Goal: Contribute content: Add original content to the website for others to see

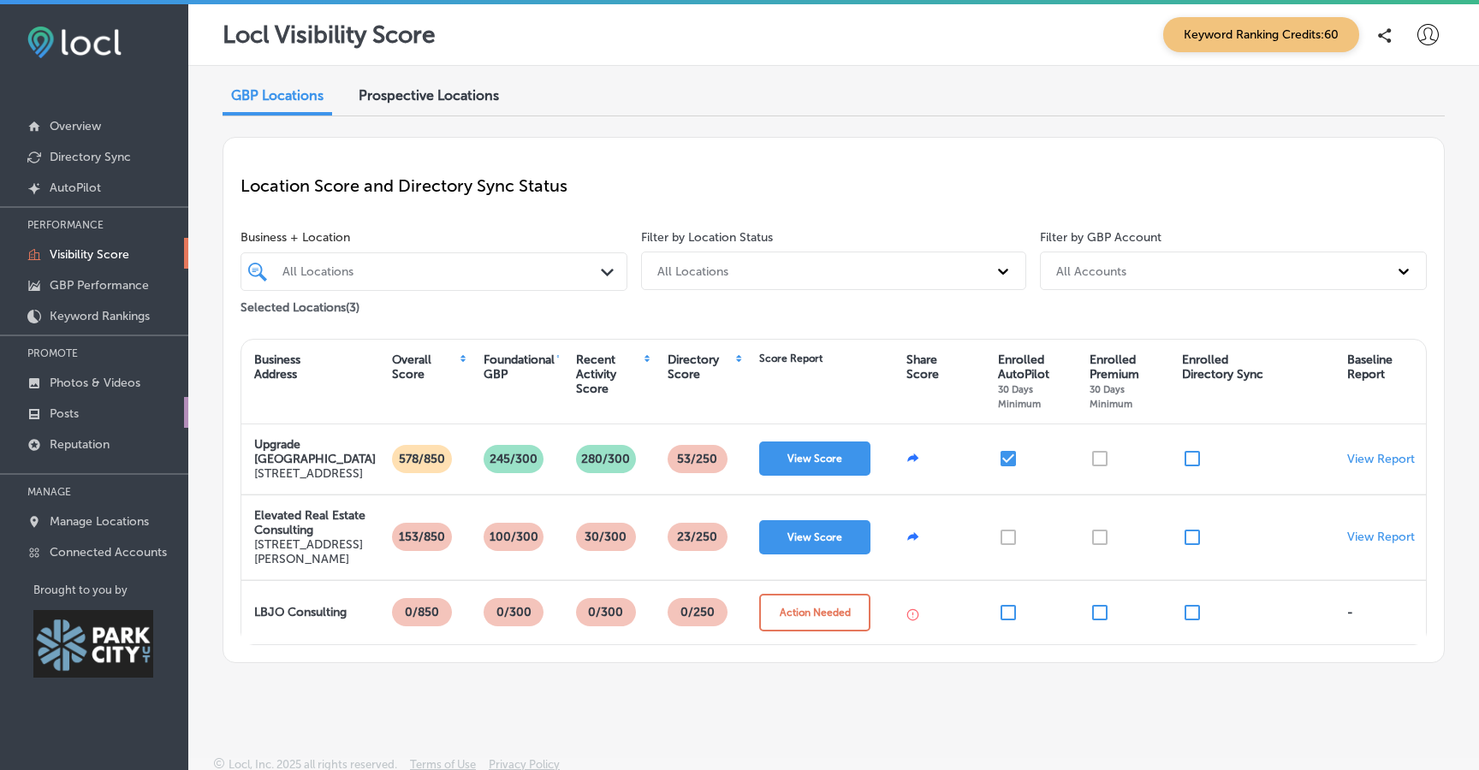
click at [73, 411] on p "Posts" at bounding box center [64, 414] width 29 height 15
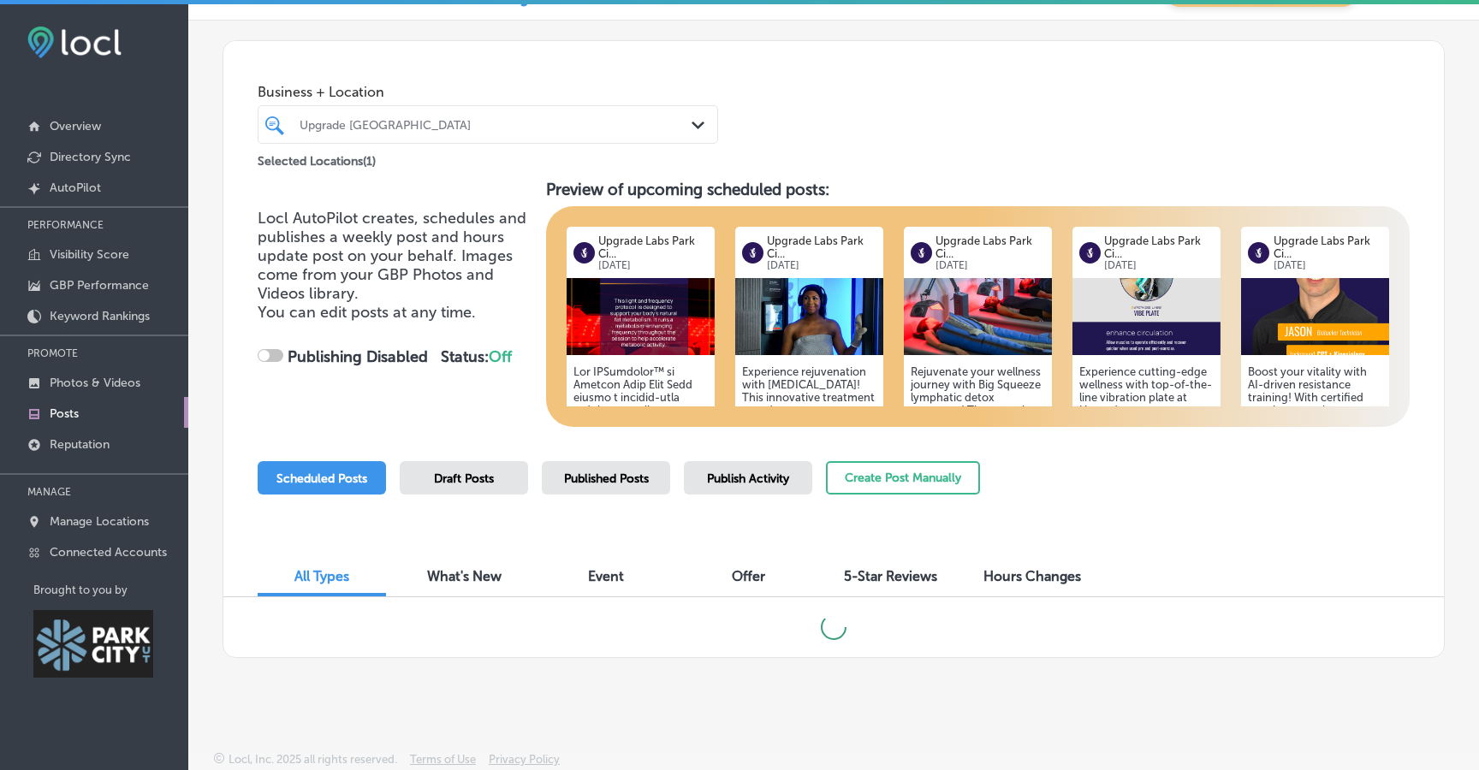
scroll to position [4, 0]
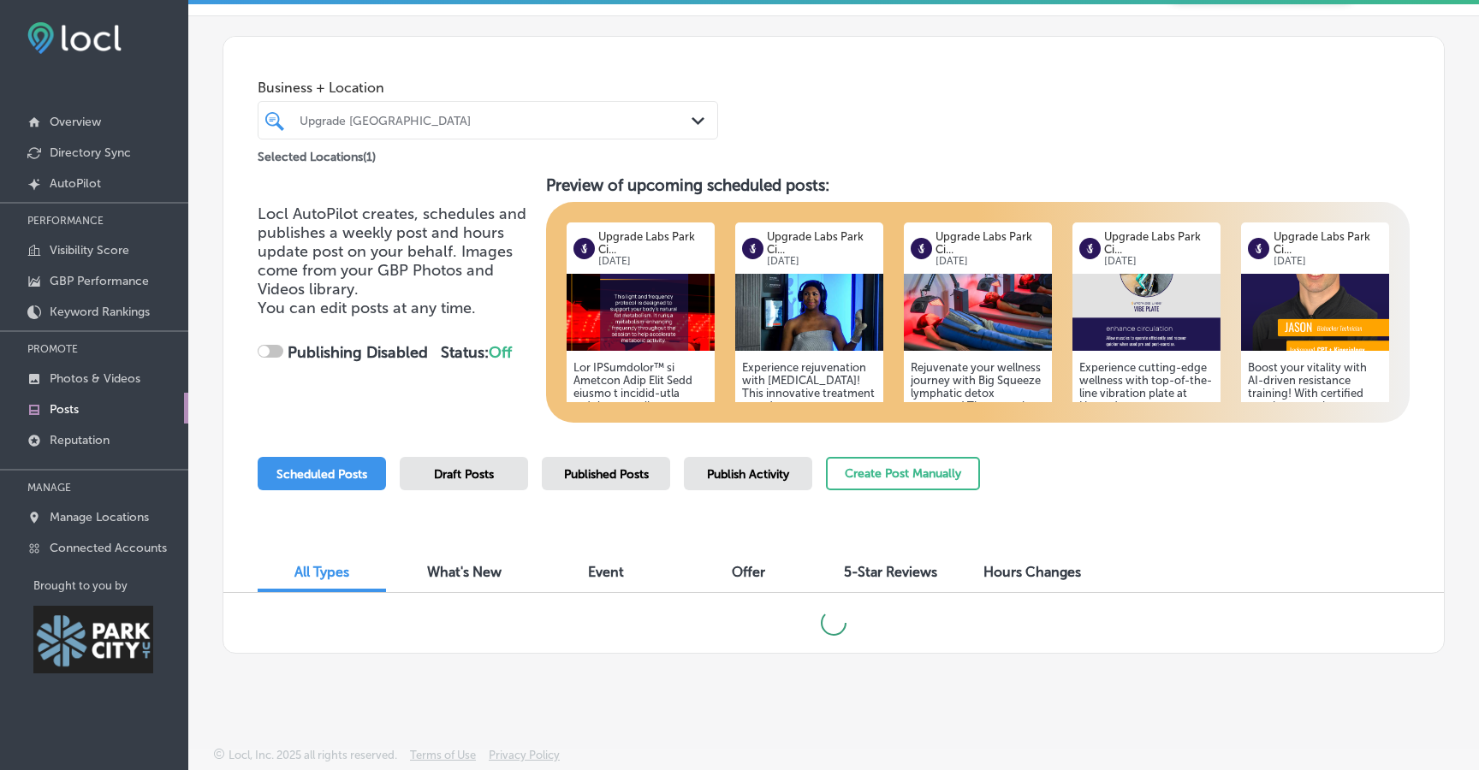
checkbox input "true"
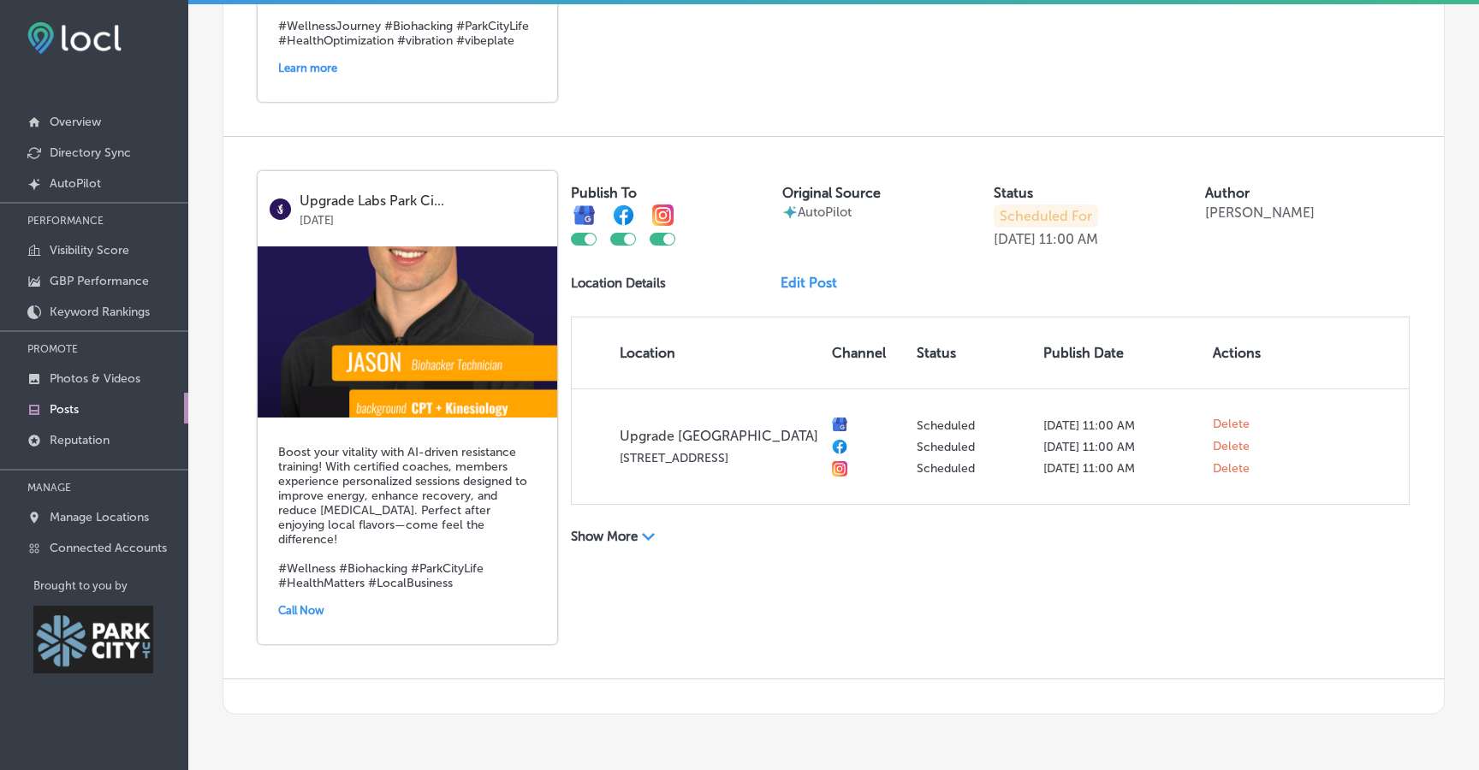
scroll to position [2789, 0]
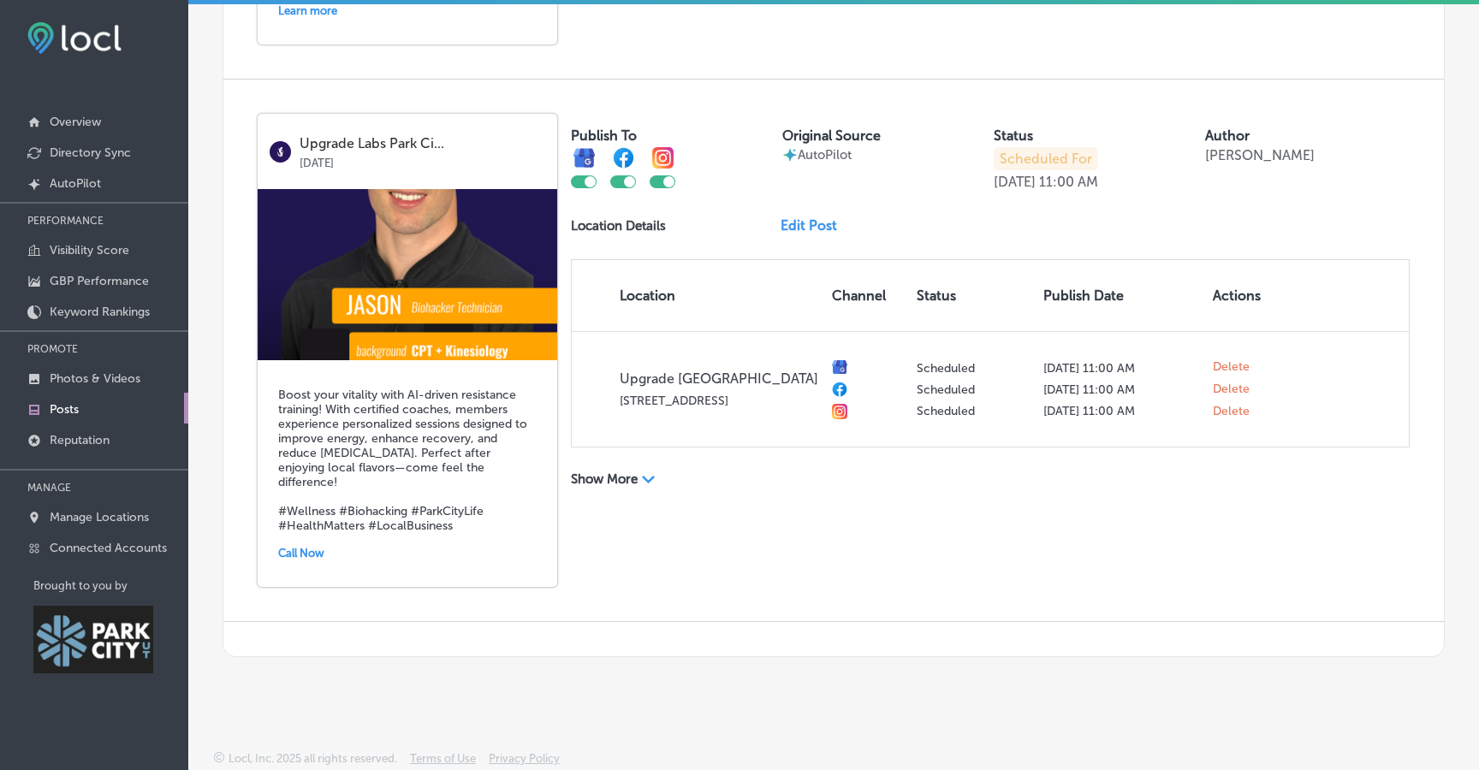
click at [802, 233] on link "Edit Post" at bounding box center [816, 225] width 70 height 16
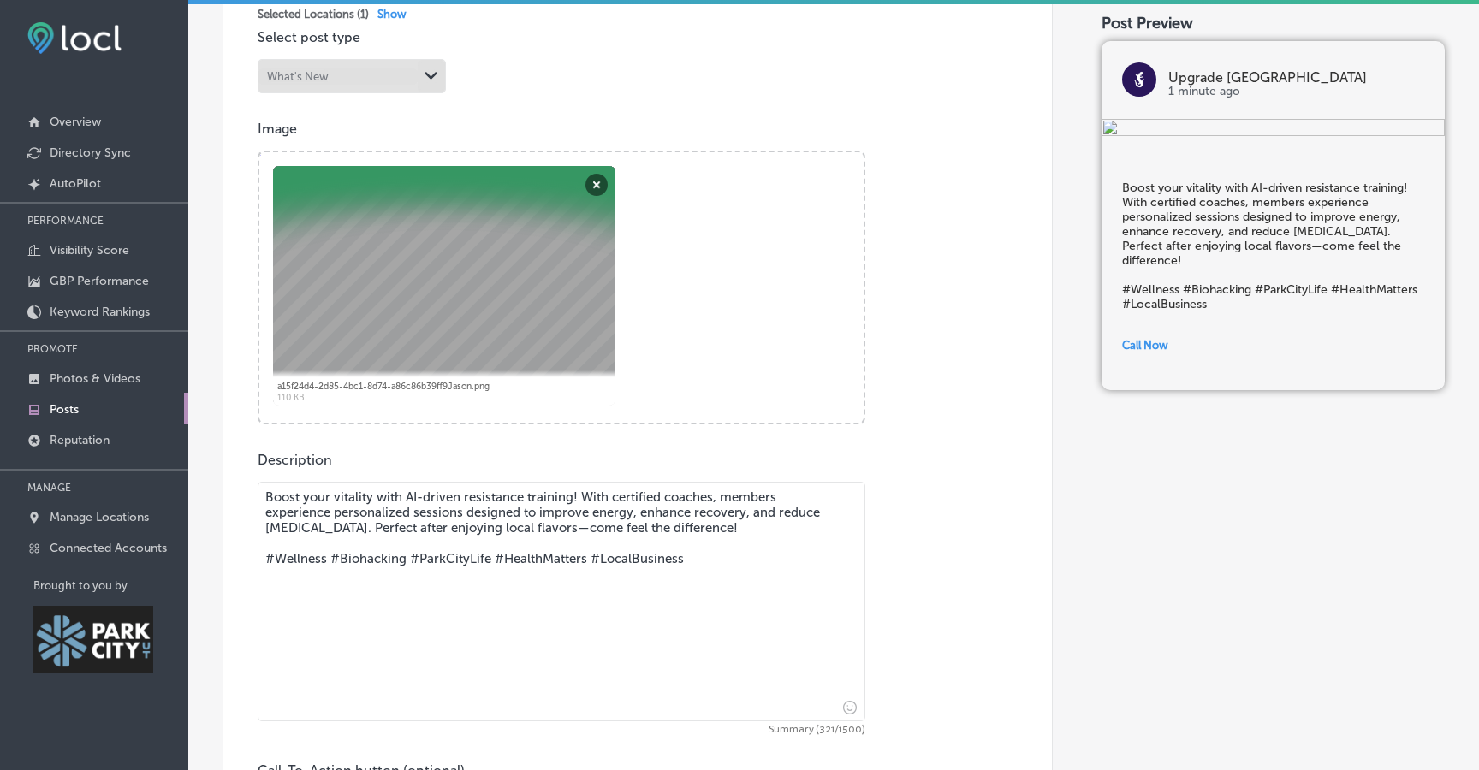
scroll to position [565, 0]
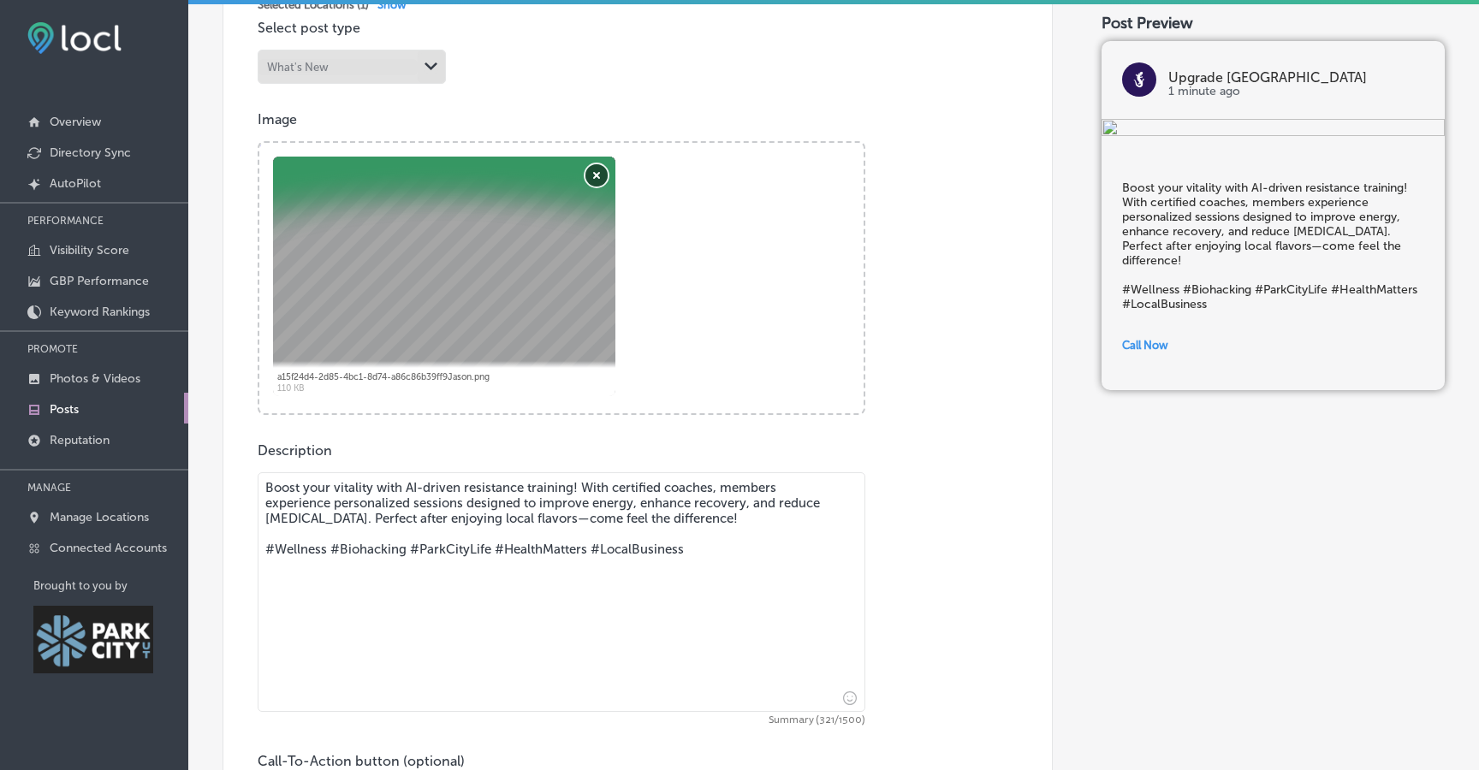
click at [598, 187] on button "Remove" at bounding box center [596, 175] width 22 height 22
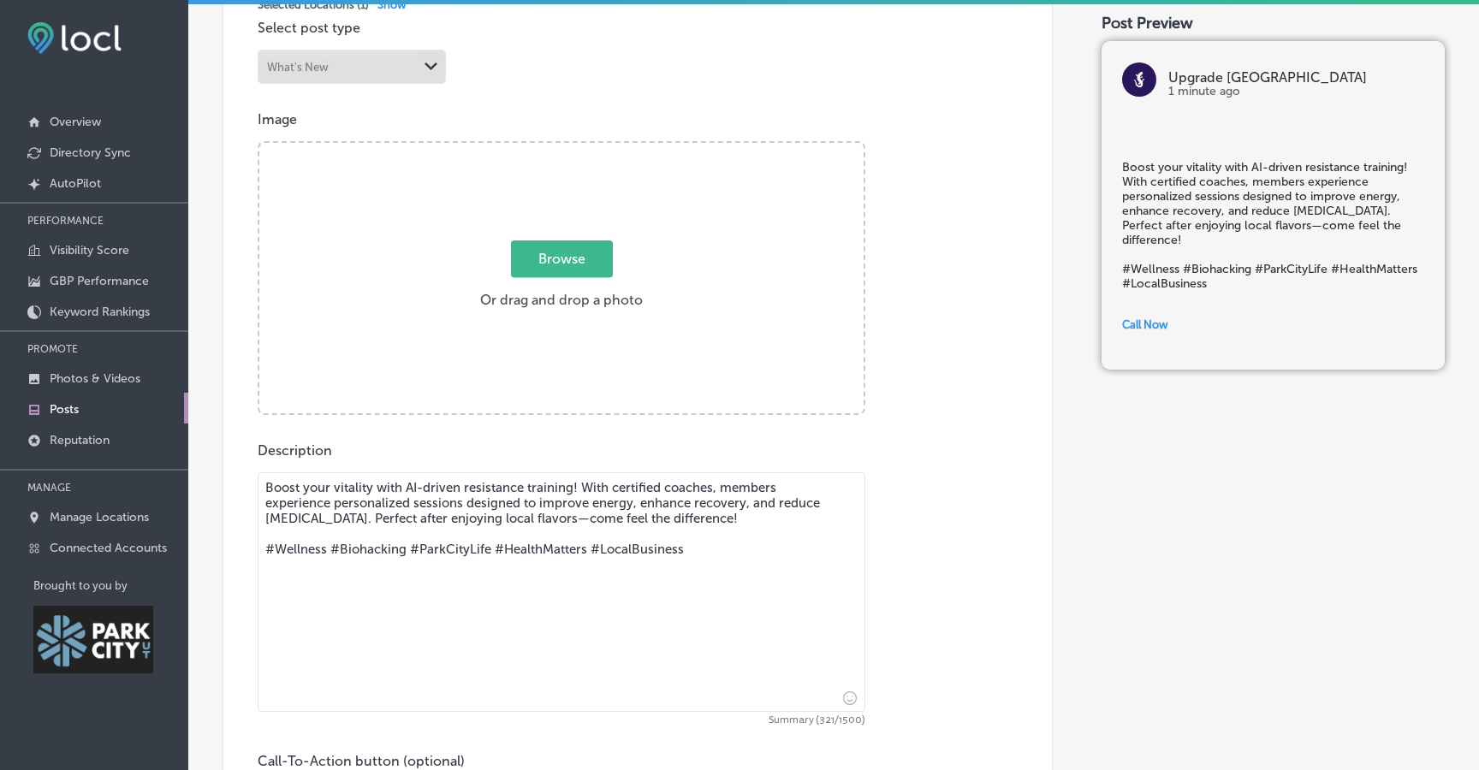
click at [566, 270] on span "Browse" at bounding box center [562, 259] width 102 height 37
click at [566, 148] on input "Browse Or drag and drop a photo" at bounding box center [561, 145] width 604 height 5
click at [590, 262] on span "Browse" at bounding box center [562, 259] width 102 height 37
click at [590, 148] on input "Browse Or drag and drop a photo" at bounding box center [561, 145] width 604 height 5
type input "C:\fakepath\AI Strength Trainer Upgrade [GEOGRAPHIC_DATA]jpg"
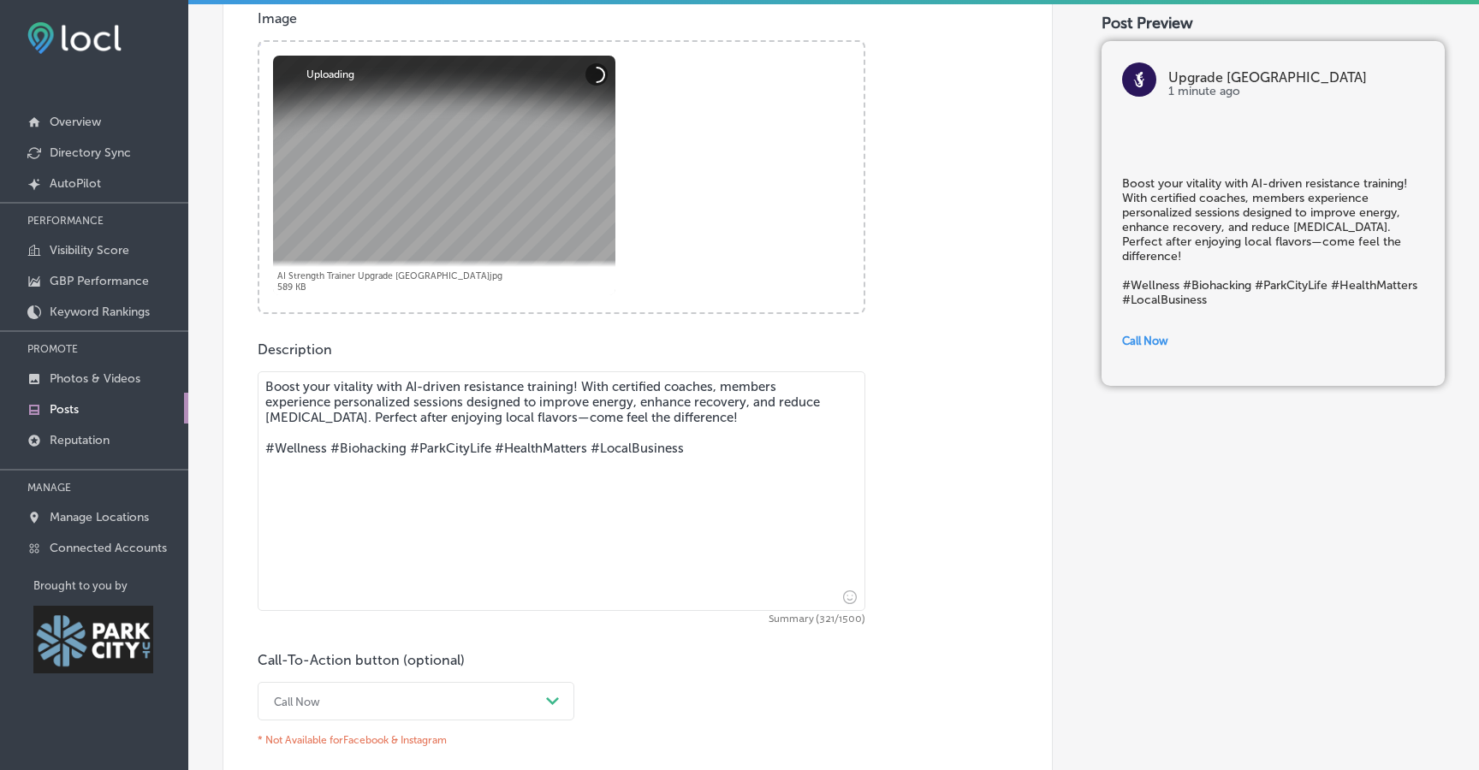
scroll to position [727, 0]
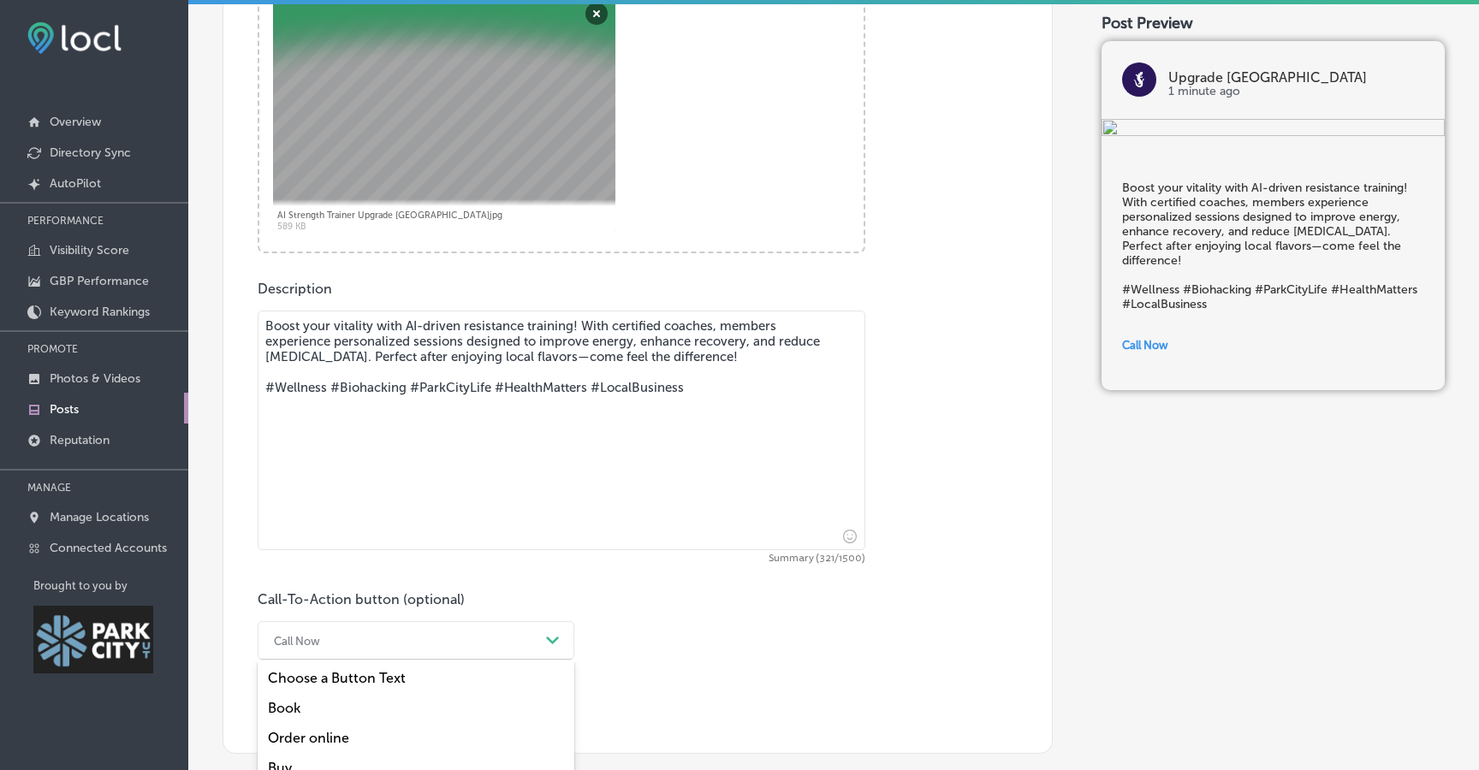
click at [417, 659] on div "option Buy focused, 4 of 7. 7 results available. Use Up and Down to choose opti…" at bounding box center [416, 640] width 317 height 39
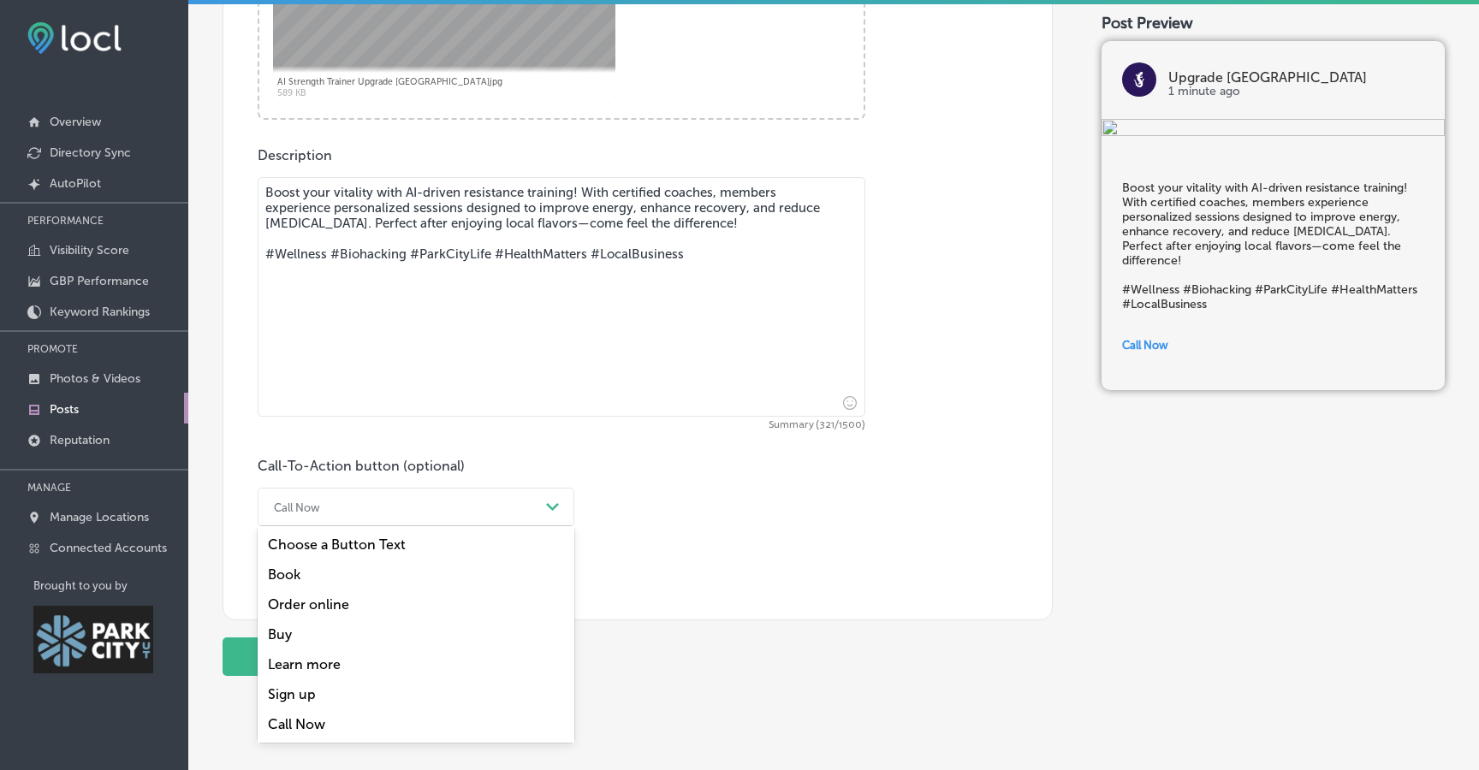
click at [385, 590] on div "Book" at bounding box center [416, 575] width 317 height 30
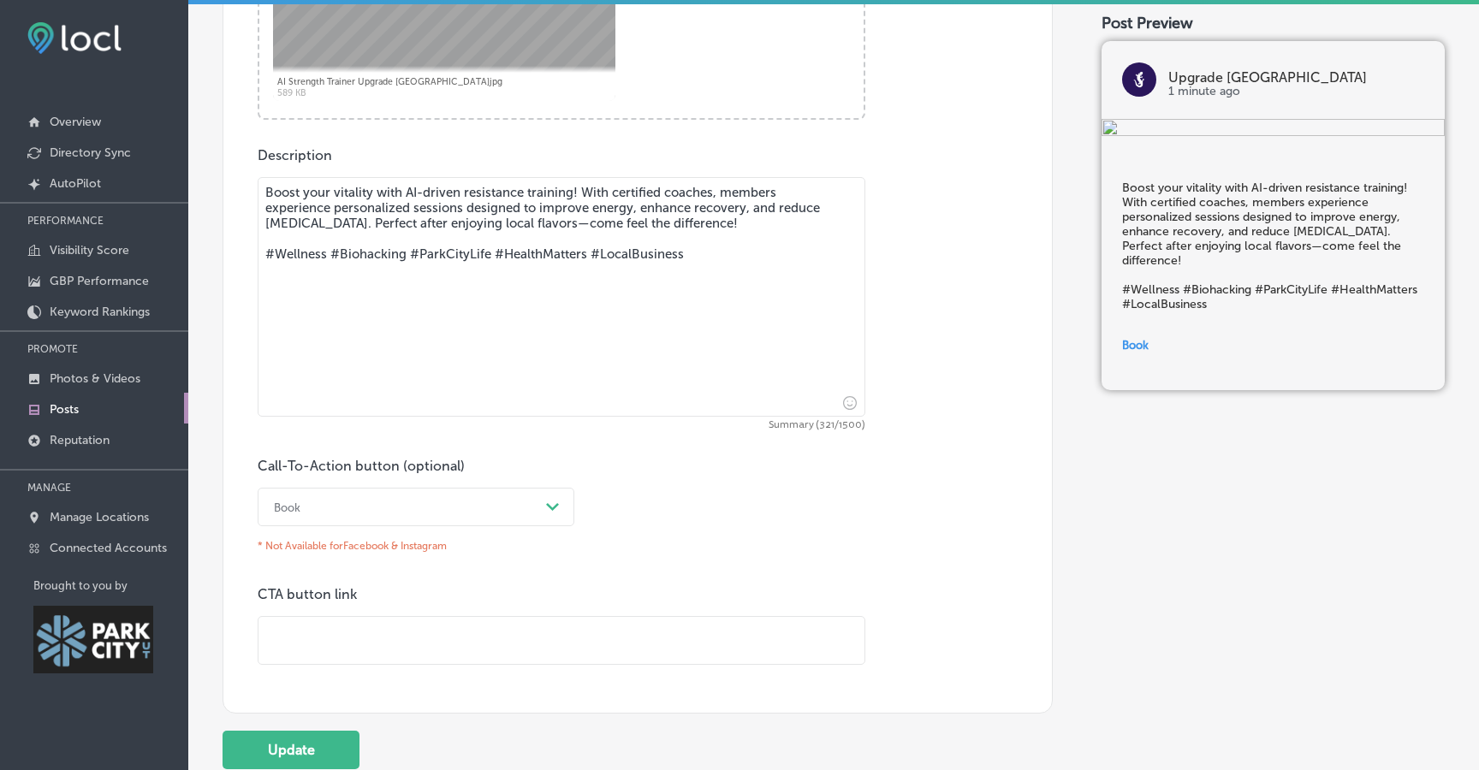
click at [357, 660] on input "text" at bounding box center [561, 640] width 606 height 47
paste input "[URL][DOMAIN_NAME]"
type input "[URL][DOMAIN_NAME]"
click at [534, 267] on textarea "Boost your vitality with AI-driven resistance training! With certified coaches,…" at bounding box center [562, 297] width 608 height 240
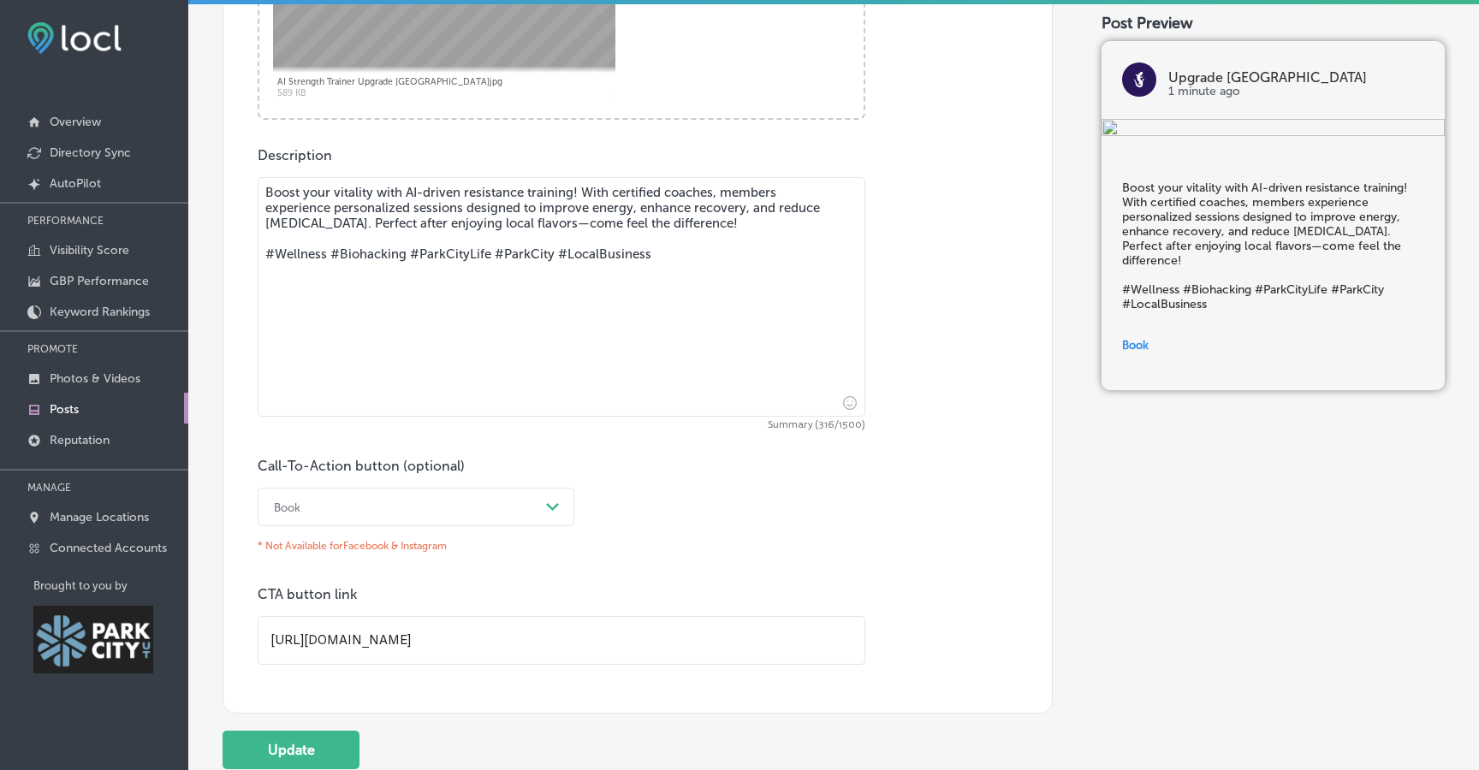
drag, startPoint x: 637, startPoint y: 232, endPoint x: 244, endPoint y: 196, distance: 394.5
click at [244, 196] on div "Post content Select location(s) Business + Location All Locations Path Created …" at bounding box center [638, 103] width 830 height 1221
click at [580, 203] on textarea "Boost your vitality with AI-driven resistance training! With certified coaches,…" at bounding box center [562, 297] width 608 height 240
paste textarea "Get a smarter, more efficient strength workout with the AI Cheat Machine™ at Up…"
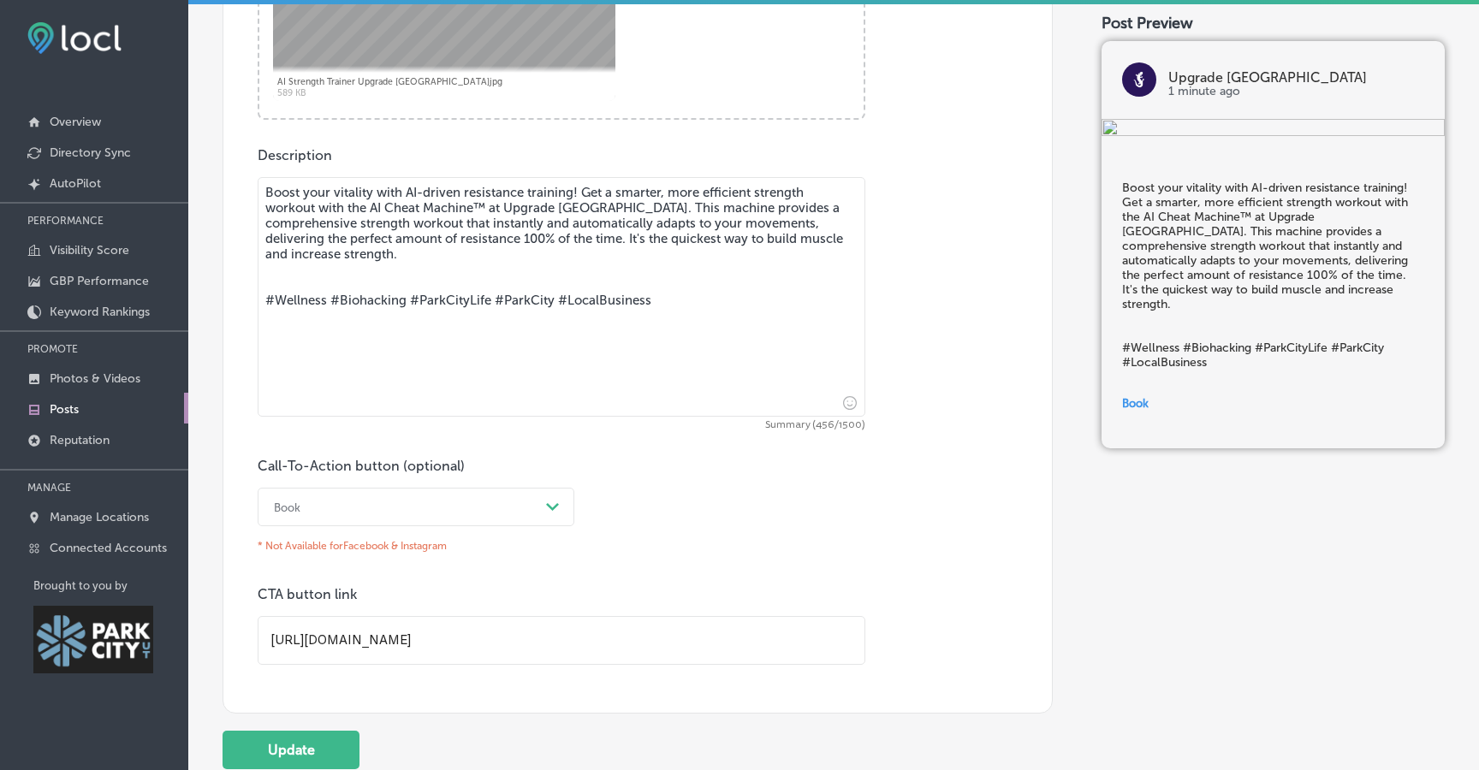
drag, startPoint x: 484, startPoint y: 215, endPoint x: 393, endPoint y: 211, distance: 91.7
click at [392, 211] on textarea "Boost your vitality with AI-driven resistance training! Get a smarter, more eff…" at bounding box center [562, 297] width 608 height 240
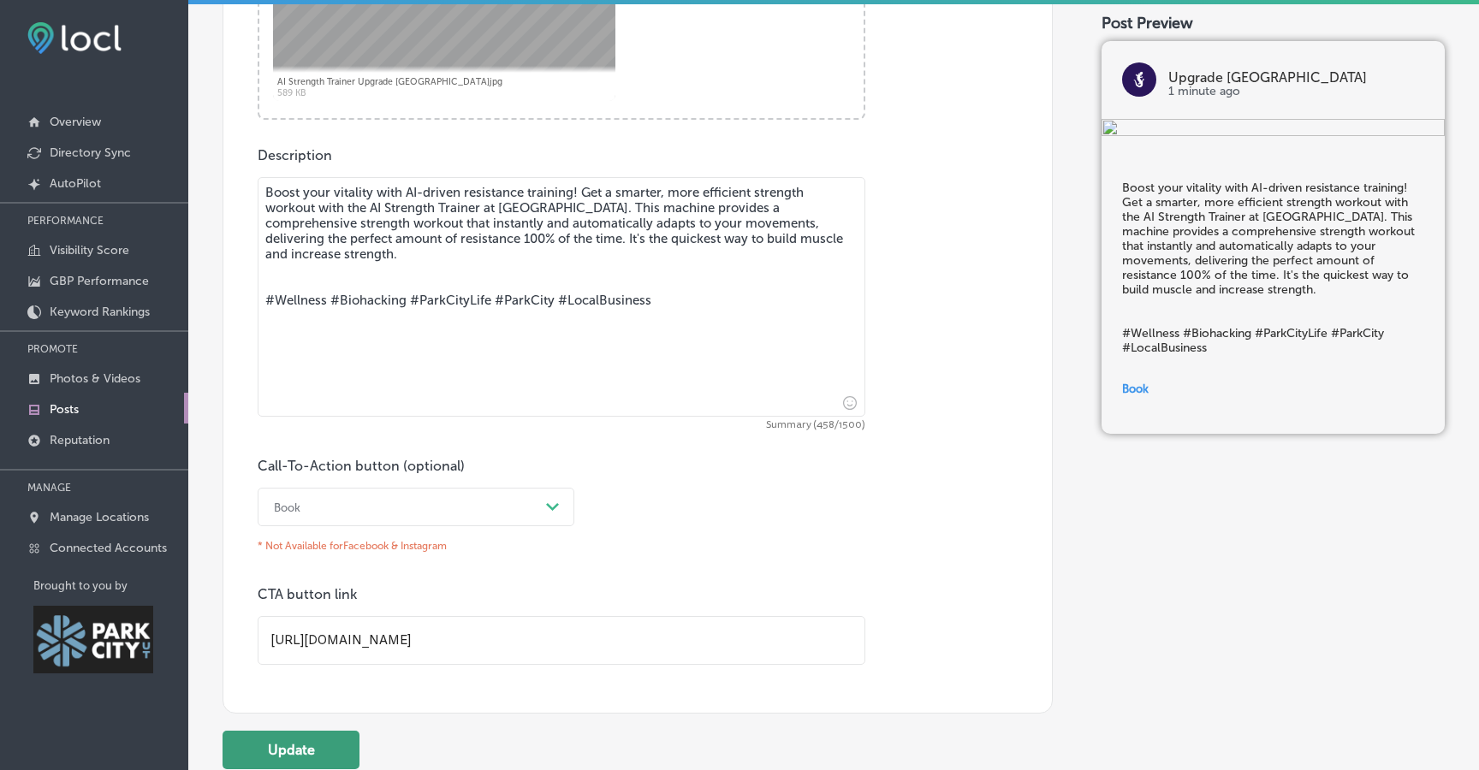
type textarea "Boost your vitality with AI-driven resistance training! Get a smarter, more eff…"
click at [347, 751] on button "Update" at bounding box center [291, 750] width 137 height 39
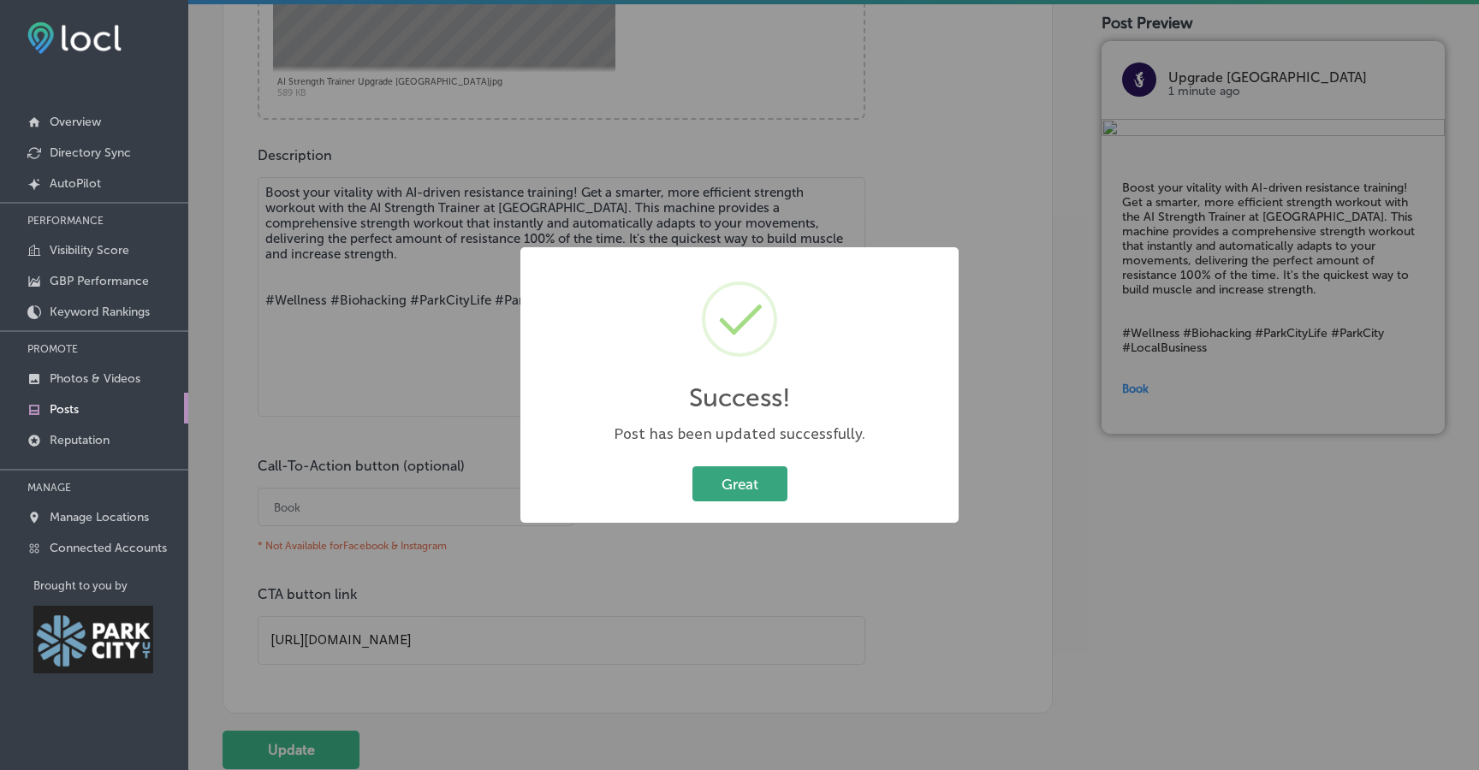
click at [730, 500] on button "Great" at bounding box center [739, 483] width 95 height 35
